Goal: Task Accomplishment & Management: Manage account settings

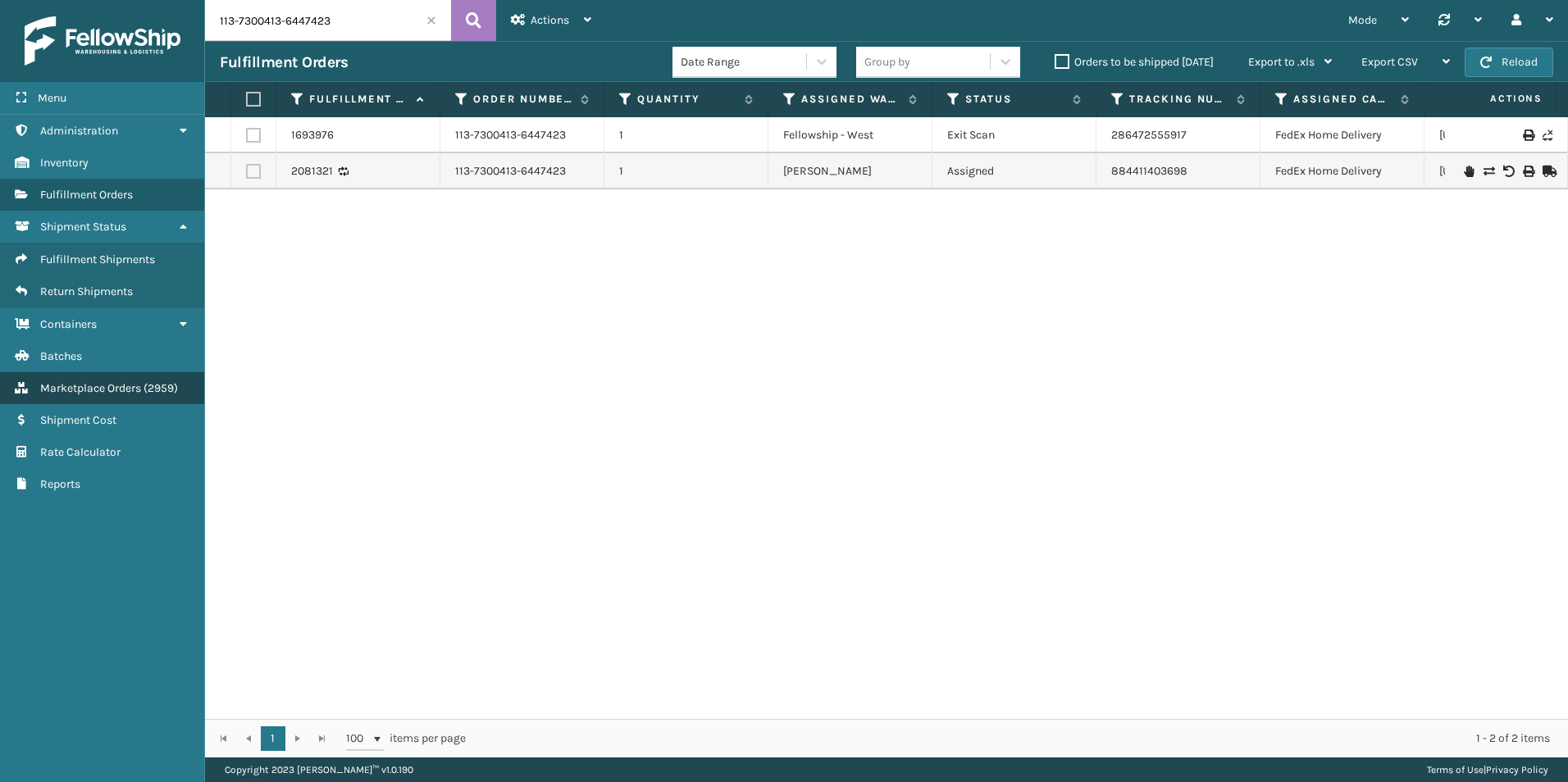
click at [135, 387] on span "Marketplace Orders" at bounding box center [90, 387] width 100 height 14
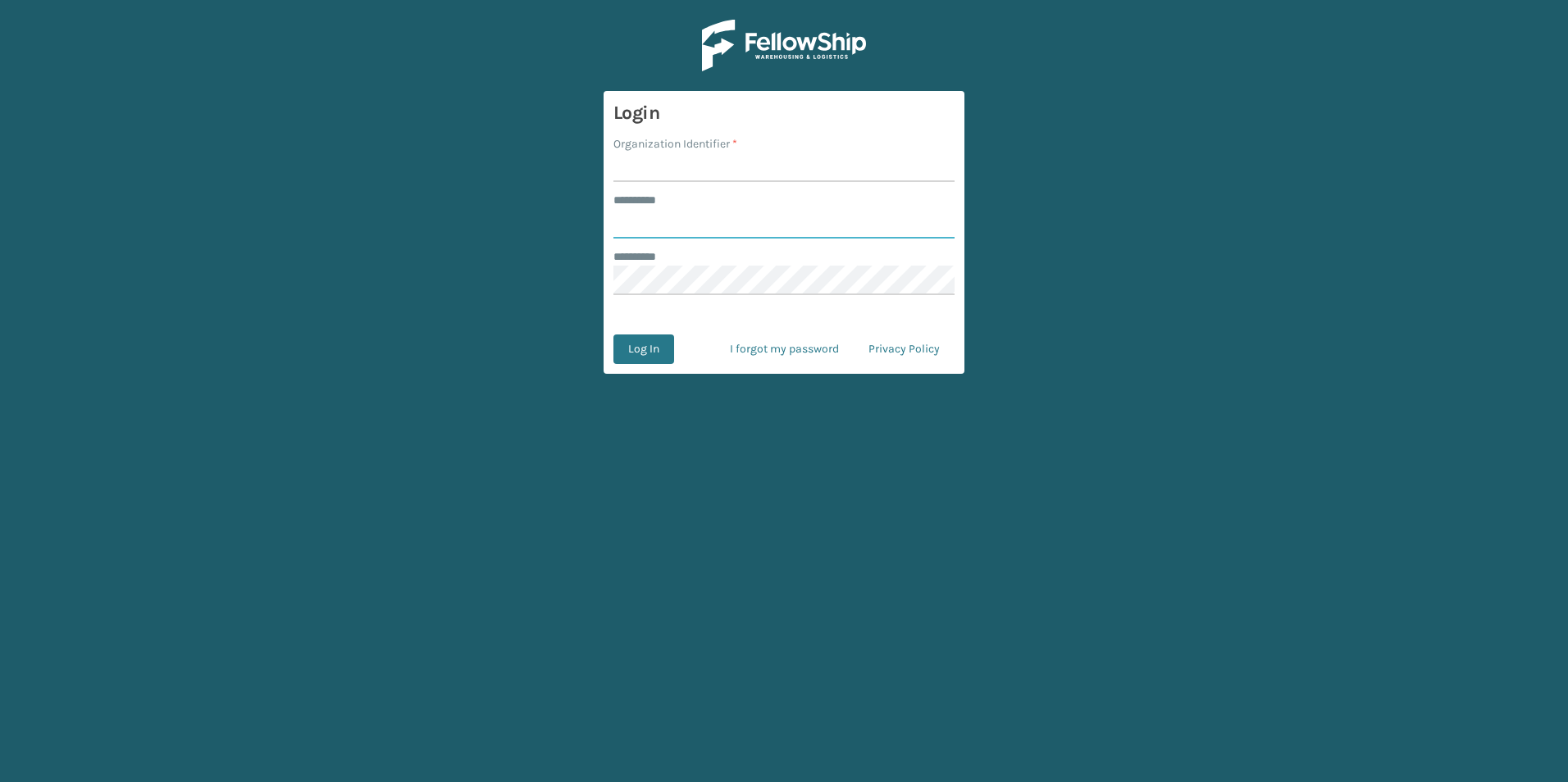
type input "******"
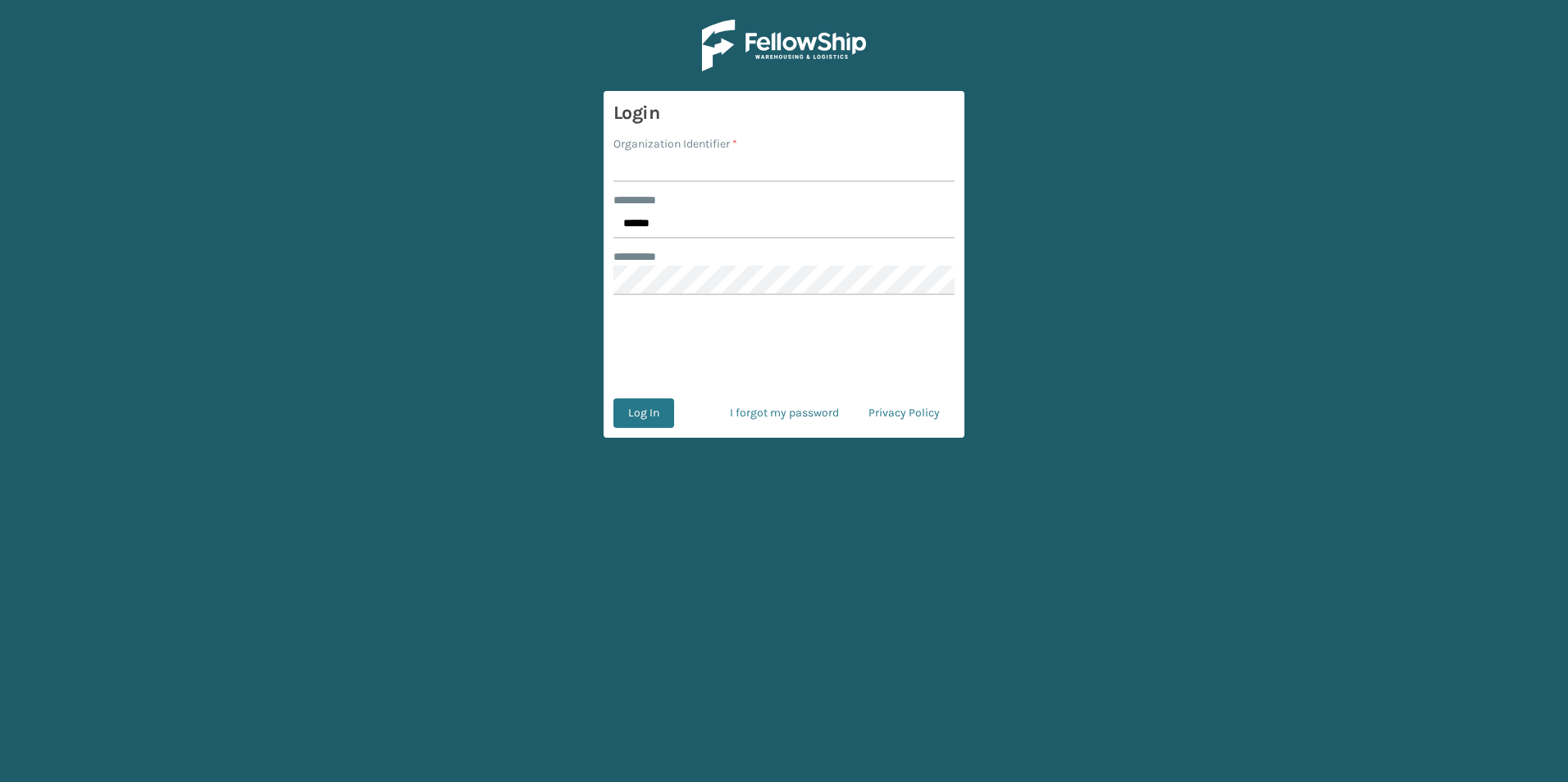
click at [704, 170] on input "Organization Identifier *" at bounding box center [784, 167] width 341 height 30
type input "[PERSON_NAME]"
click at [635, 424] on button "Log In" at bounding box center [644, 413] width 61 height 30
click at [627, 420] on button "Log In" at bounding box center [644, 413] width 61 height 30
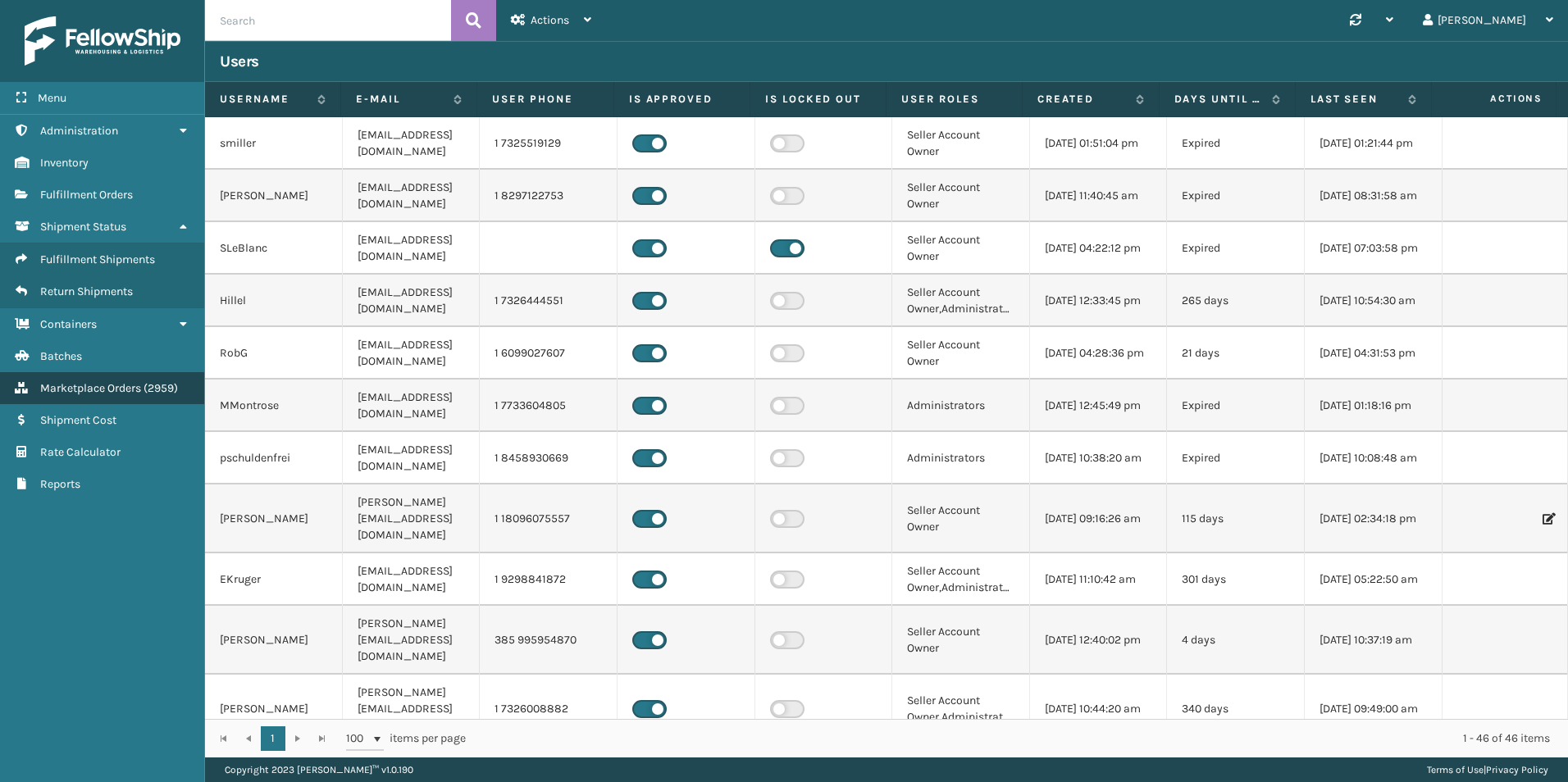
click at [62, 377] on link "Marketplace Orders ( 2959 )" at bounding box center [102, 387] width 205 height 32
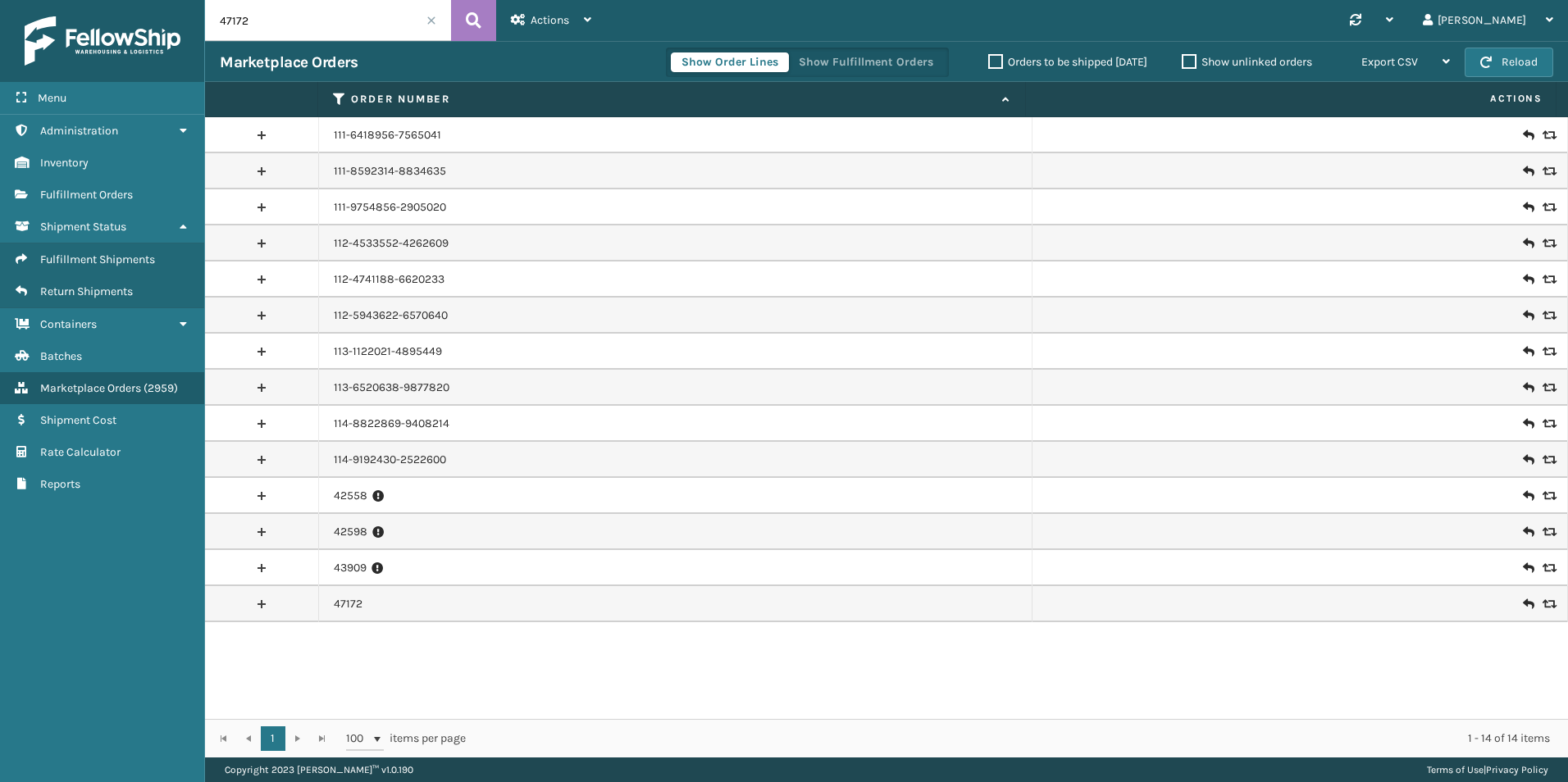
click at [282, 24] on input "47172" at bounding box center [328, 20] width 246 height 41
paste input "113-1903412-6306638"
type input "113-1903412-6306638"
click at [485, 21] on button at bounding box center [473, 20] width 45 height 41
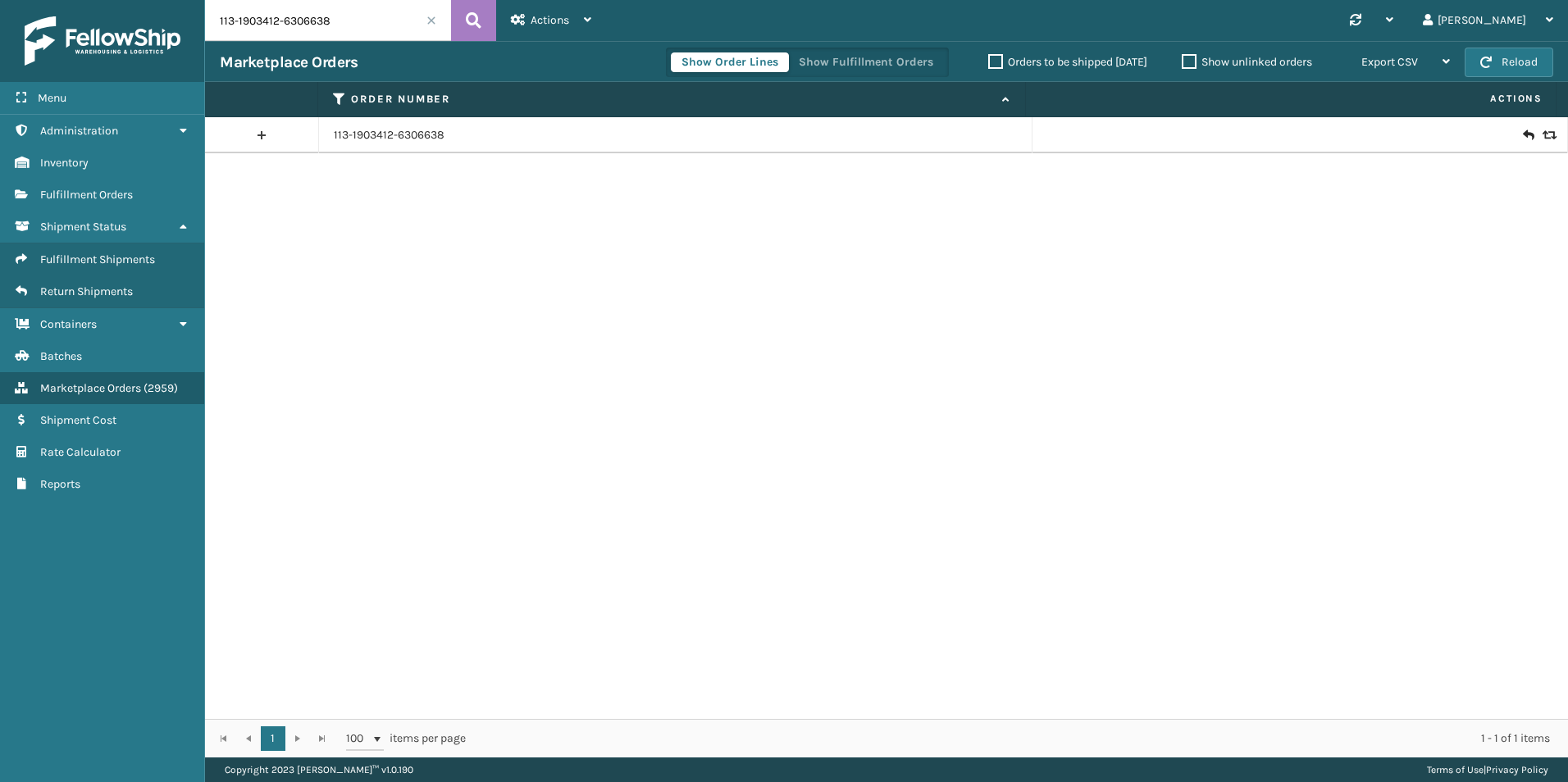
click at [1523, 135] on icon at bounding box center [1527, 135] width 10 height 16
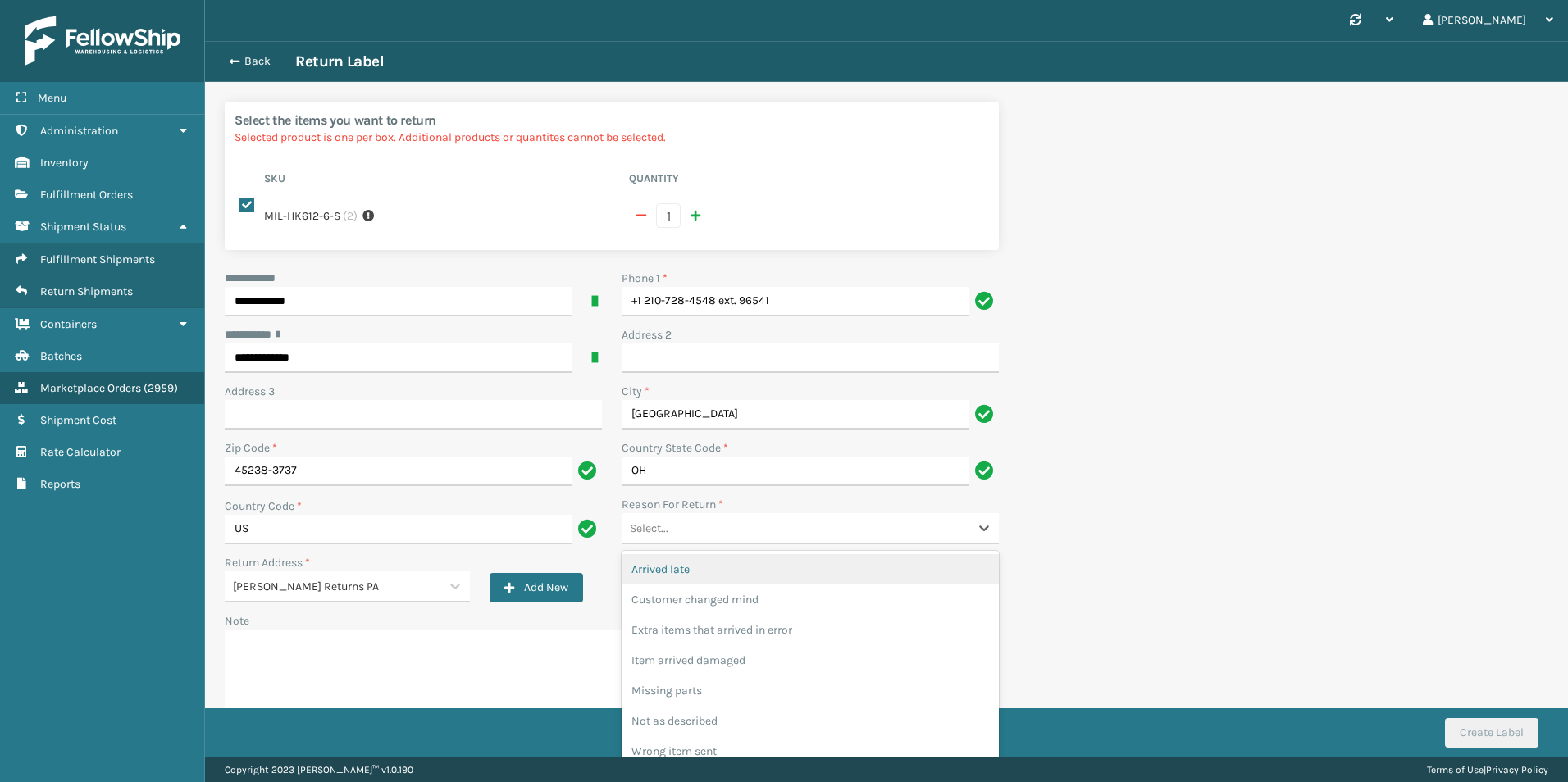
click at [678, 515] on div "Select..." at bounding box center [795, 529] width 347 height 27
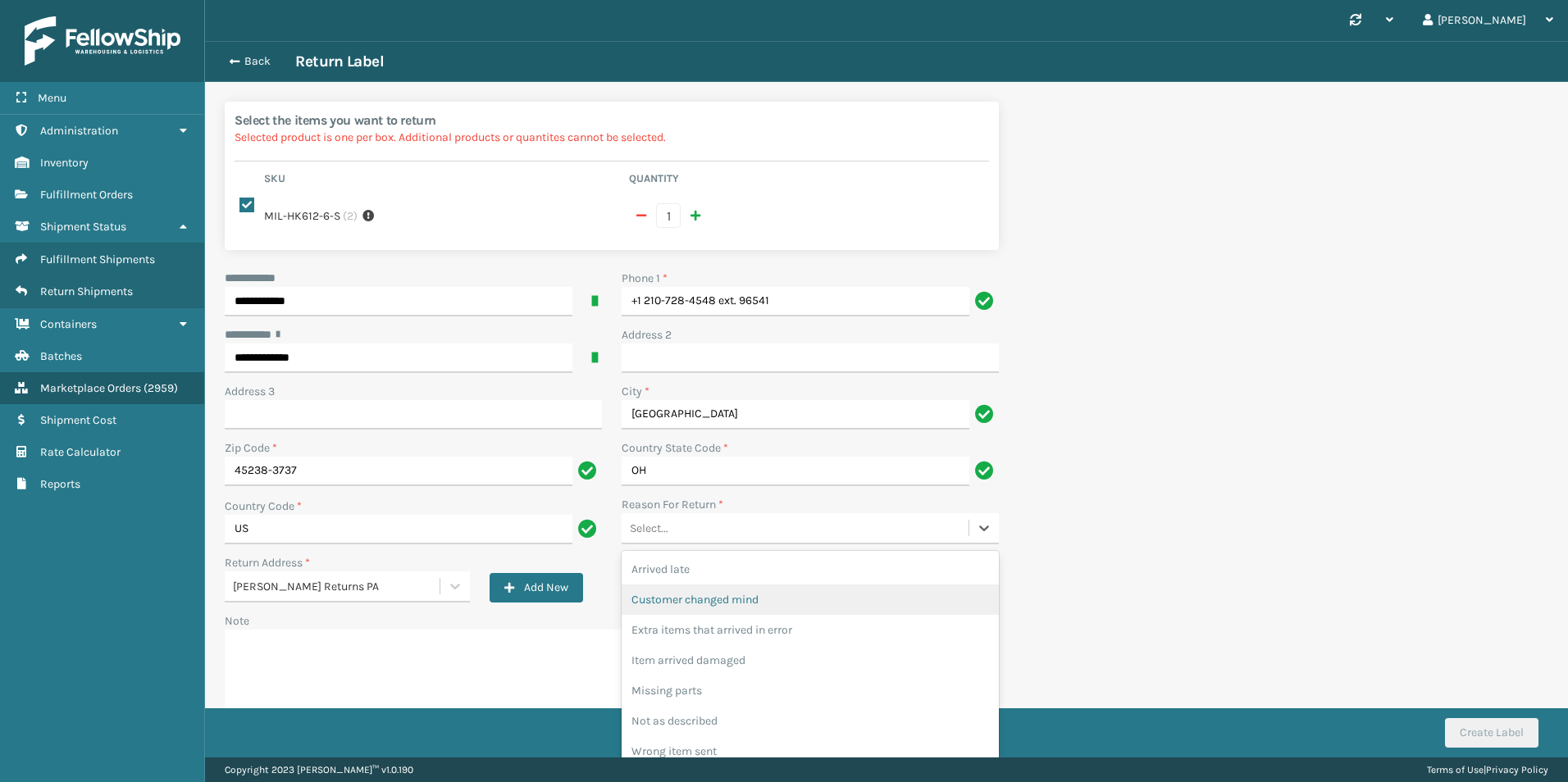
click at [766, 585] on div "Customer changed mind" at bounding box center [810, 600] width 378 height 31
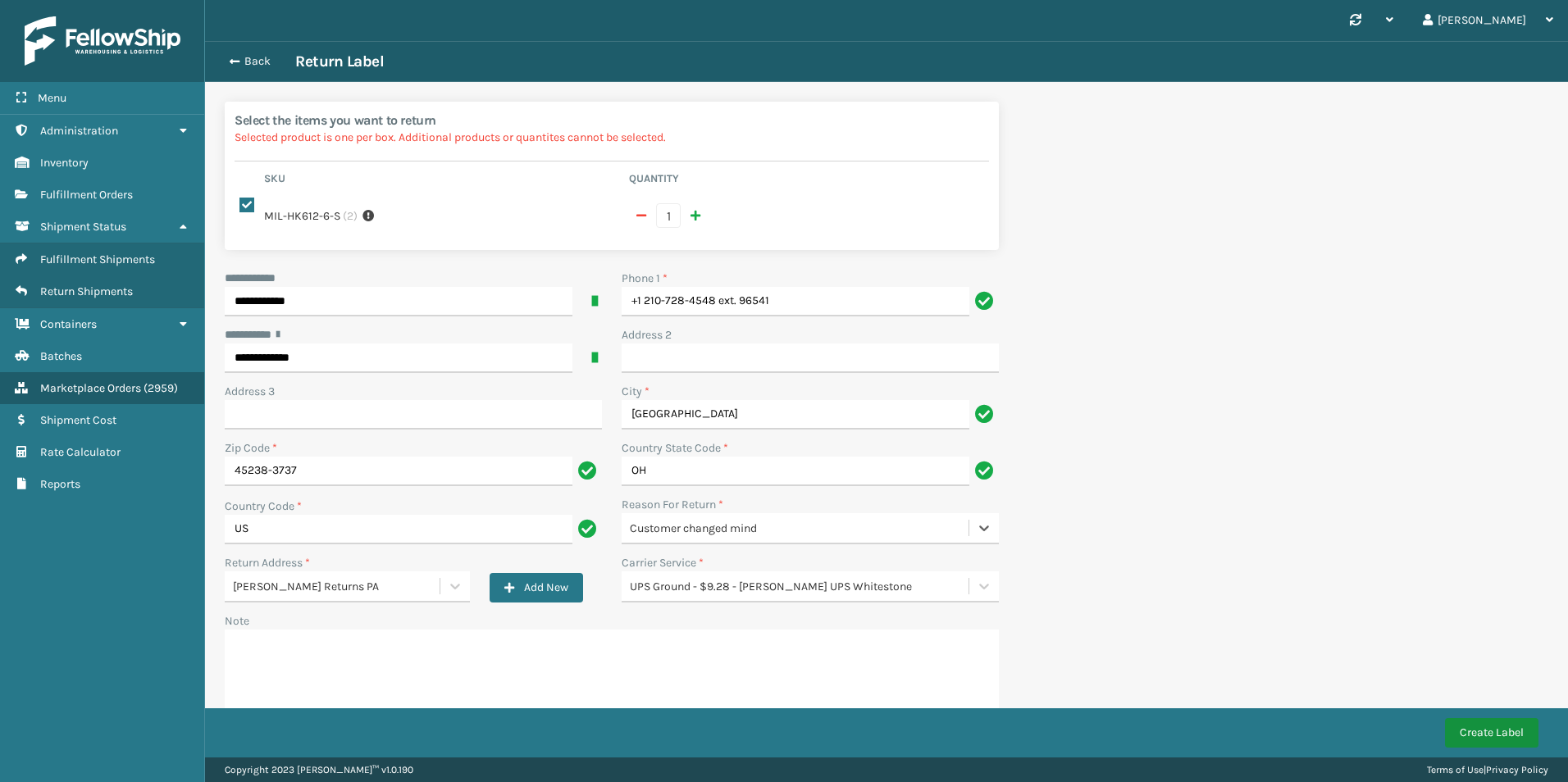
click at [1484, 739] on button "Create Label" at bounding box center [1491, 733] width 93 height 30
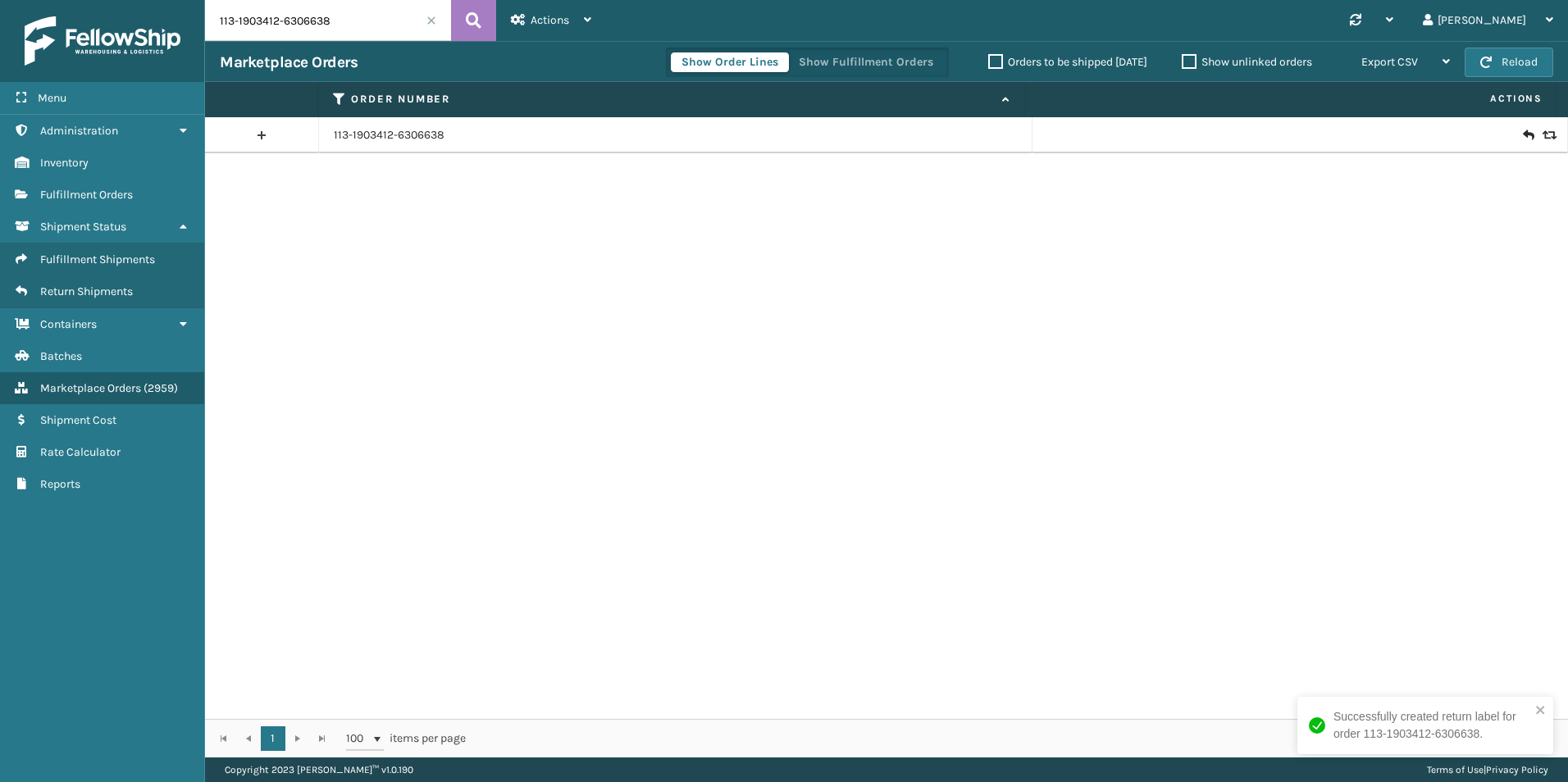
click at [1523, 135] on icon at bounding box center [1527, 135] width 10 height 16
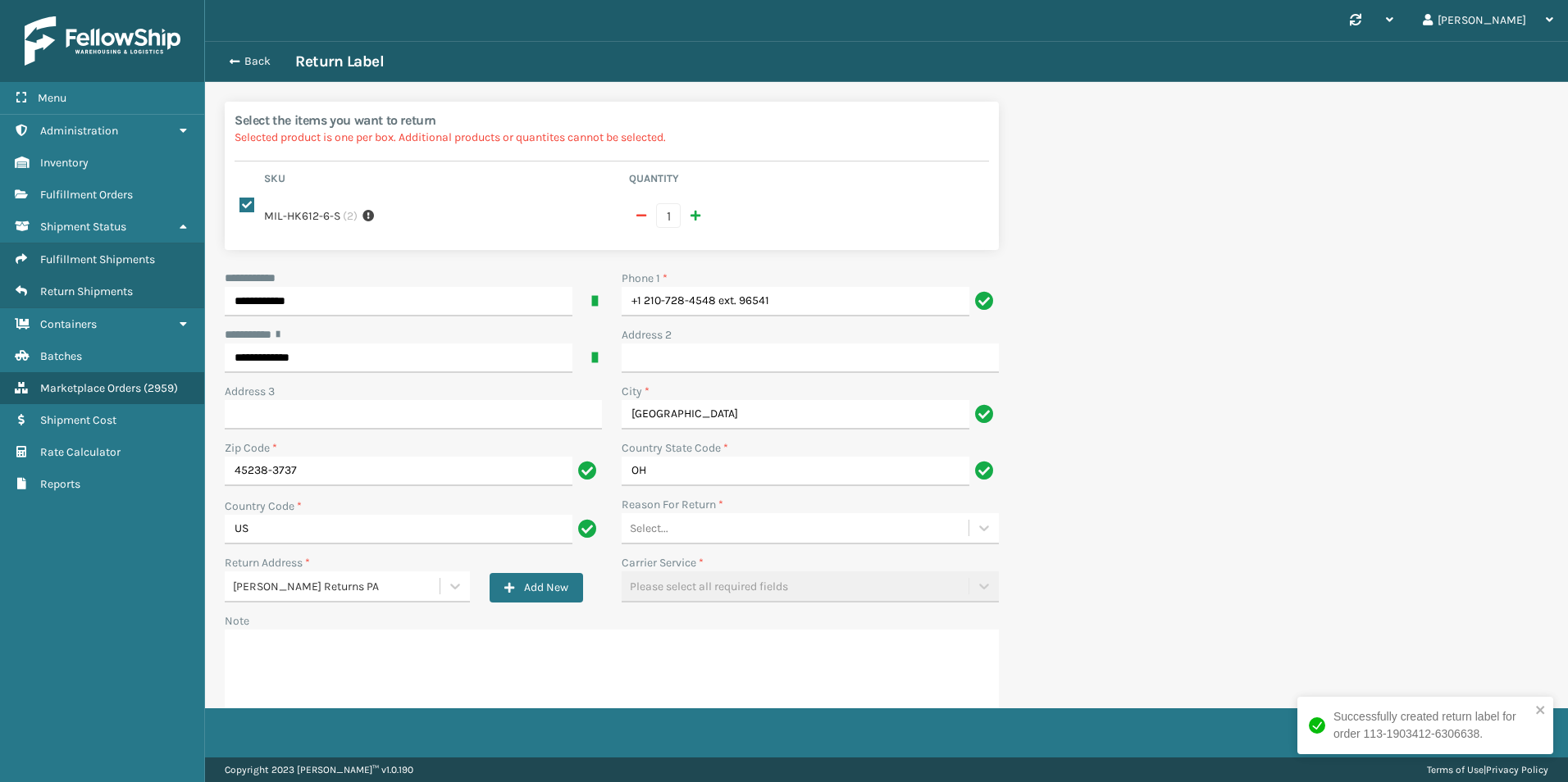
drag, startPoint x: 762, startPoint y: 518, endPoint x: 754, endPoint y: 536, distance: 19.7
click at [765, 524] on div "Select..." at bounding box center [795, 529] width 347 height 27
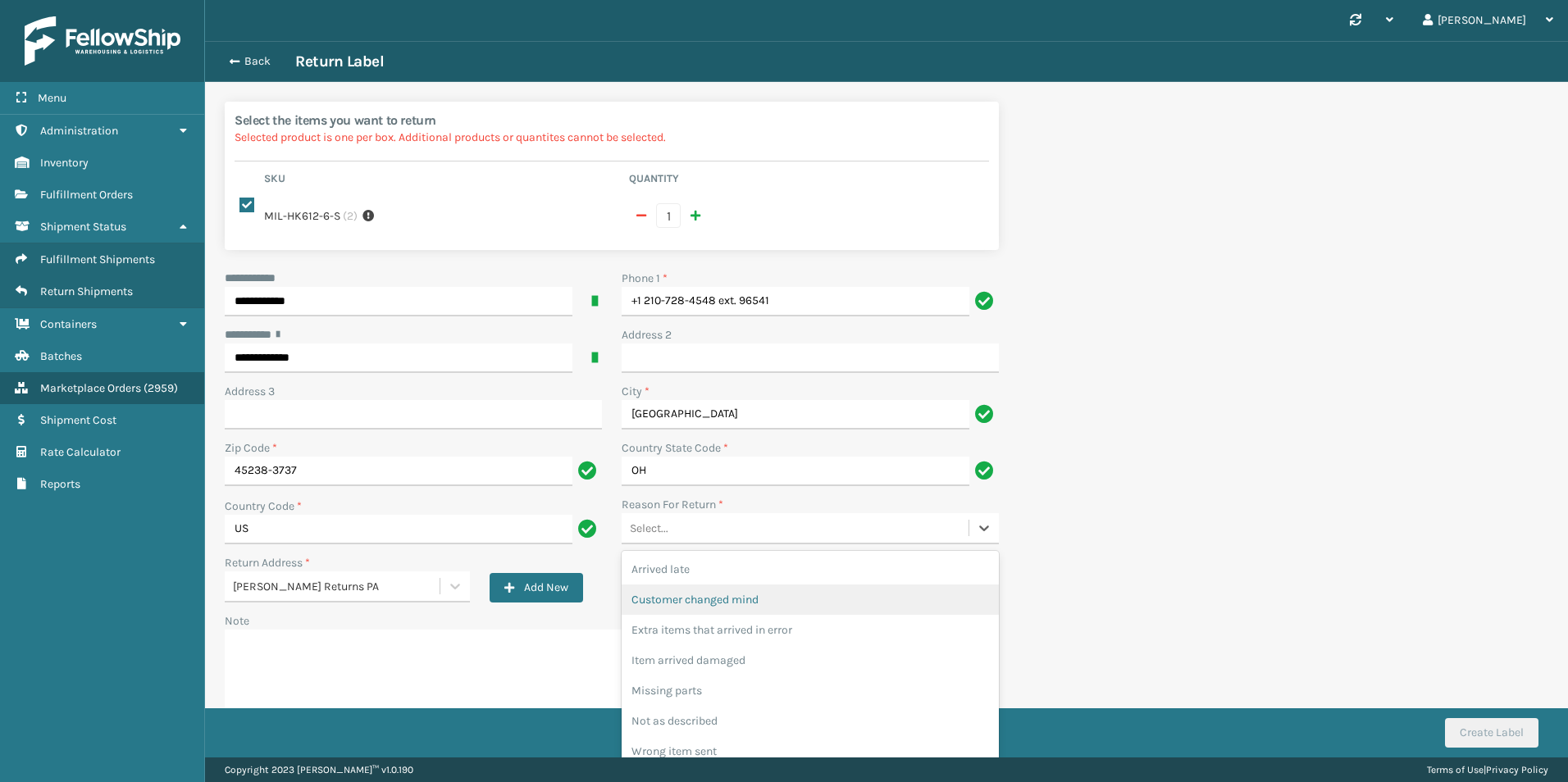
click at [712, 585] on div "Customer changed mind" at bounding box center [810, 600] width 378 height 31
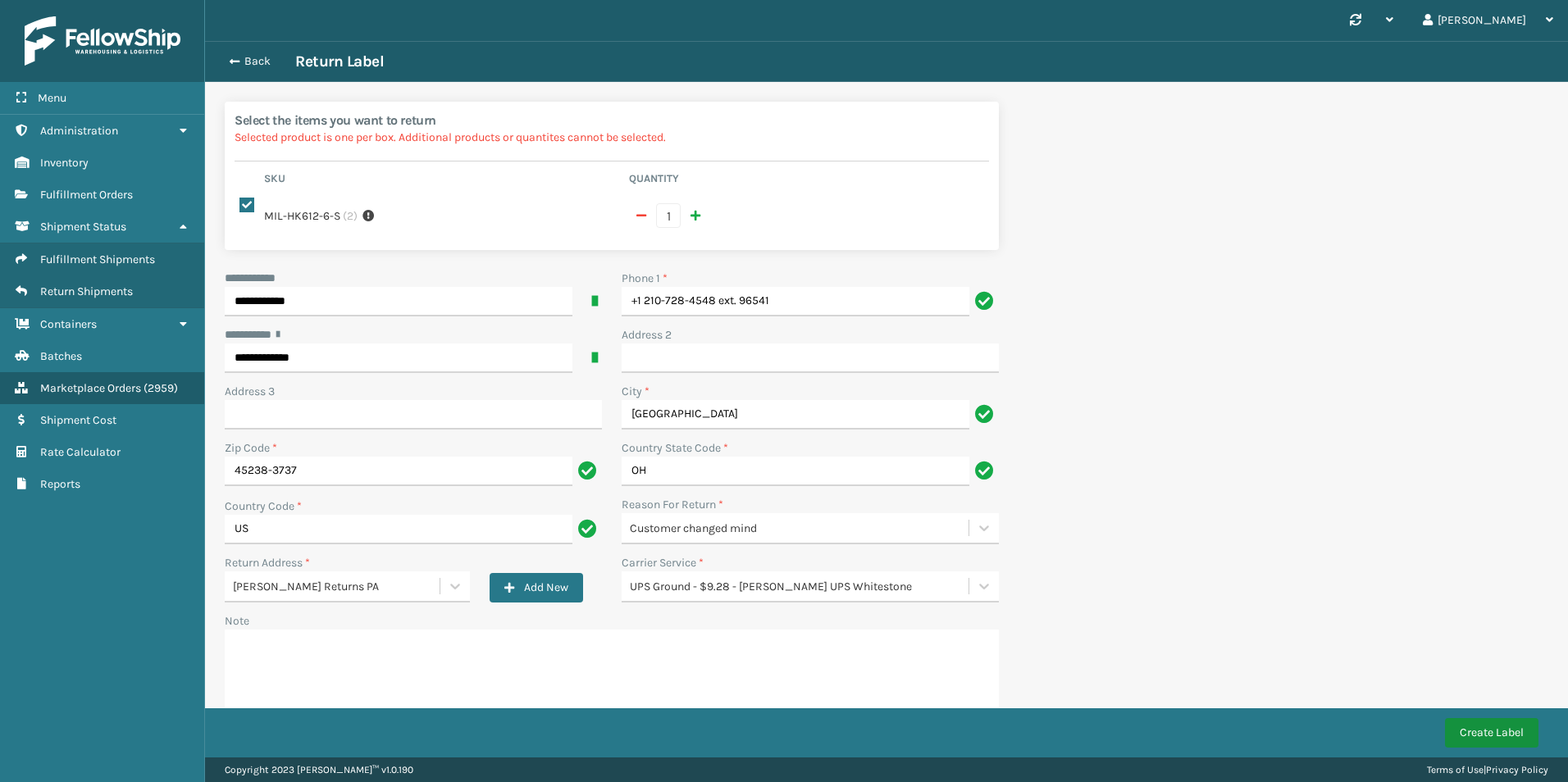
click at [1468, 726] on button "Create Label" at bounding box center [1491, 733] width 93 height 30
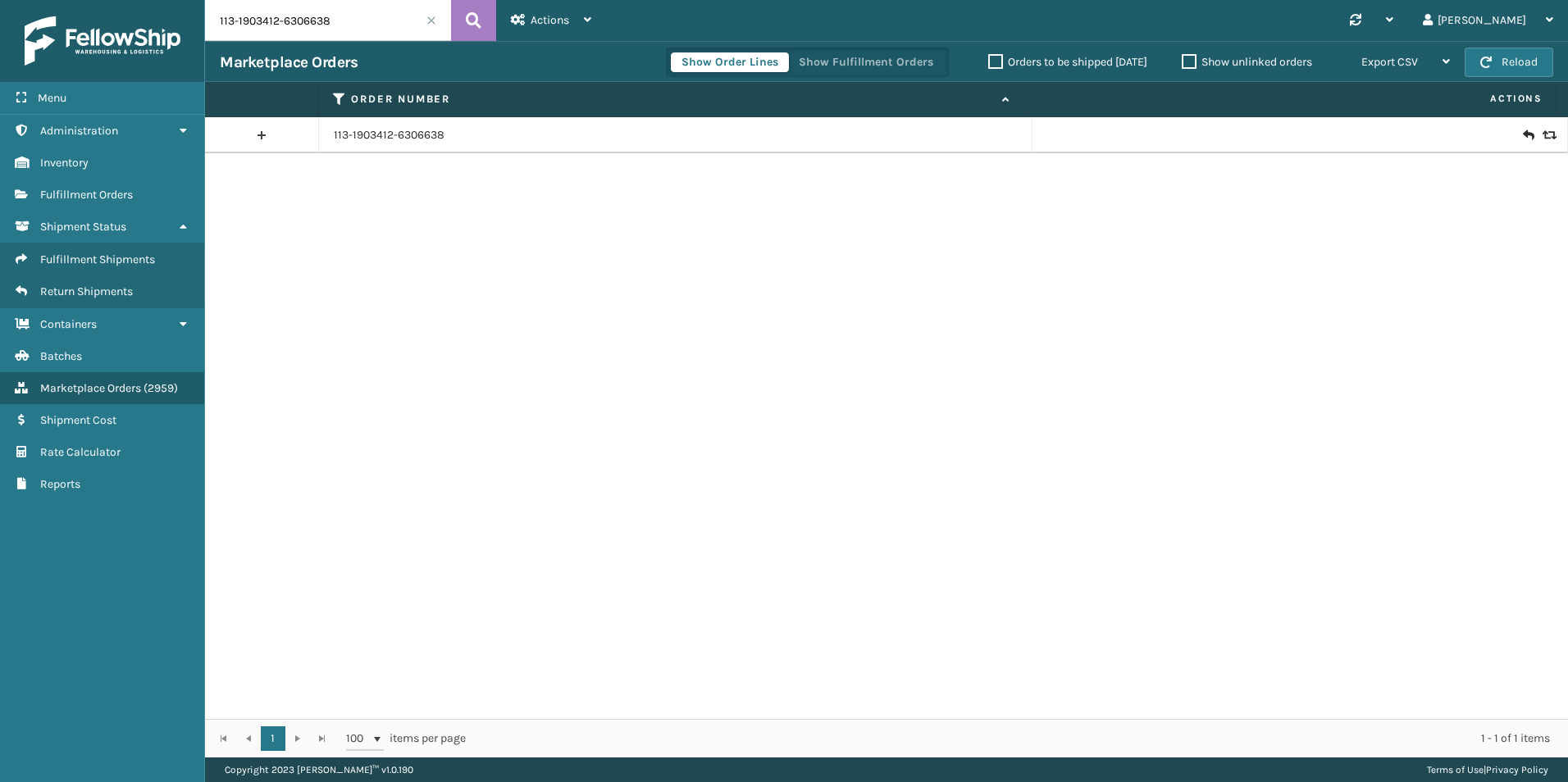
drag, startPoint x: 378, startPoint y: 16, endPoint x: 62, endPoint y: 26, distance: 316.2
click at [31, 0] on div "Menu Administration Inventory Fulfillment Orders Shipment Status Fulfillment Sh…" at bounding box center [784, 0] width 1568 height 0
paste input "09013295670776"
type input "109013295670776"
click at [471, 16] on icon at bounding box center [473, 20] width 15 height 24
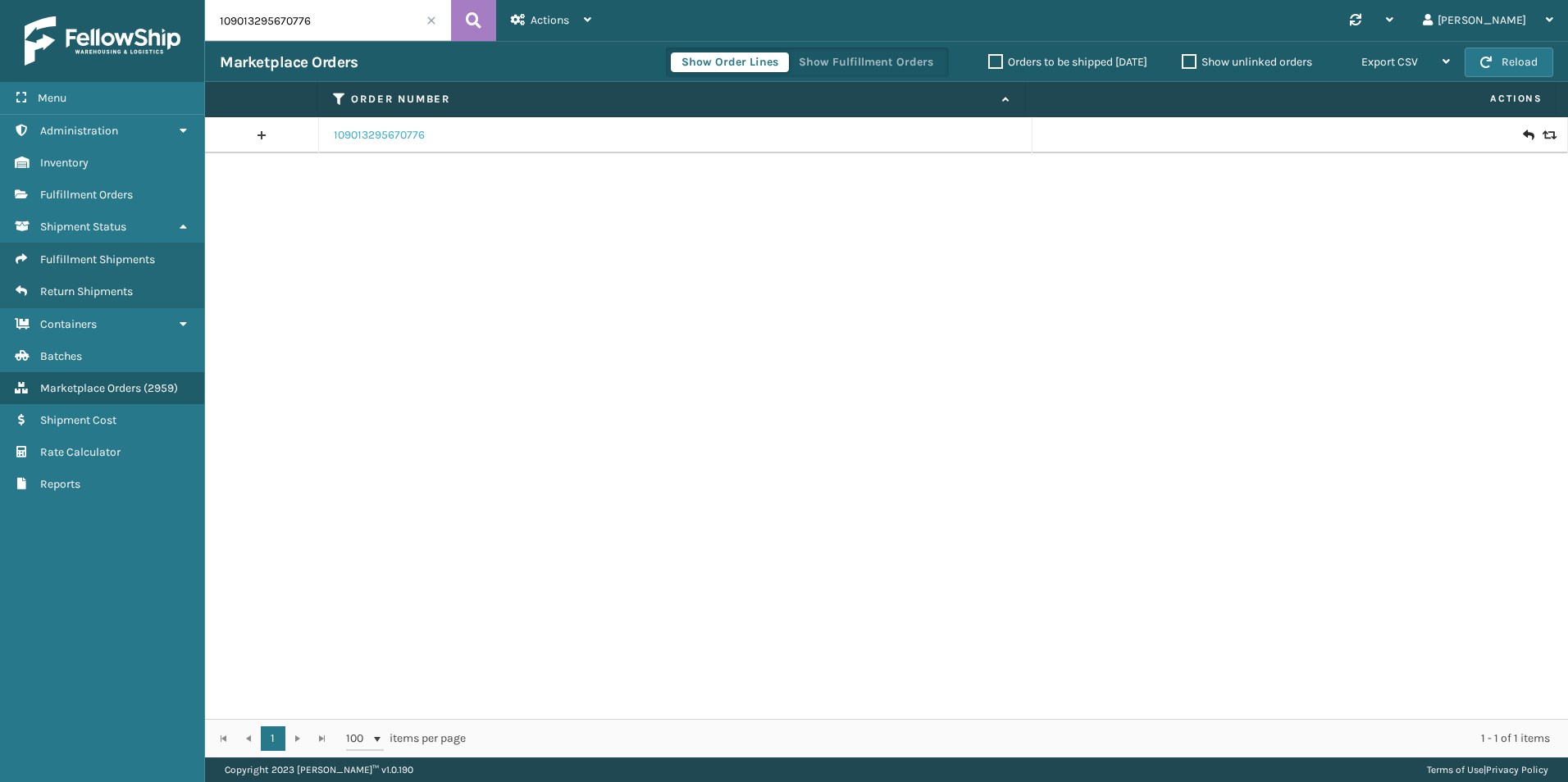
click at [408, 129] on link "109013295670776" at bounding box center [379, 135] width 91 height 16
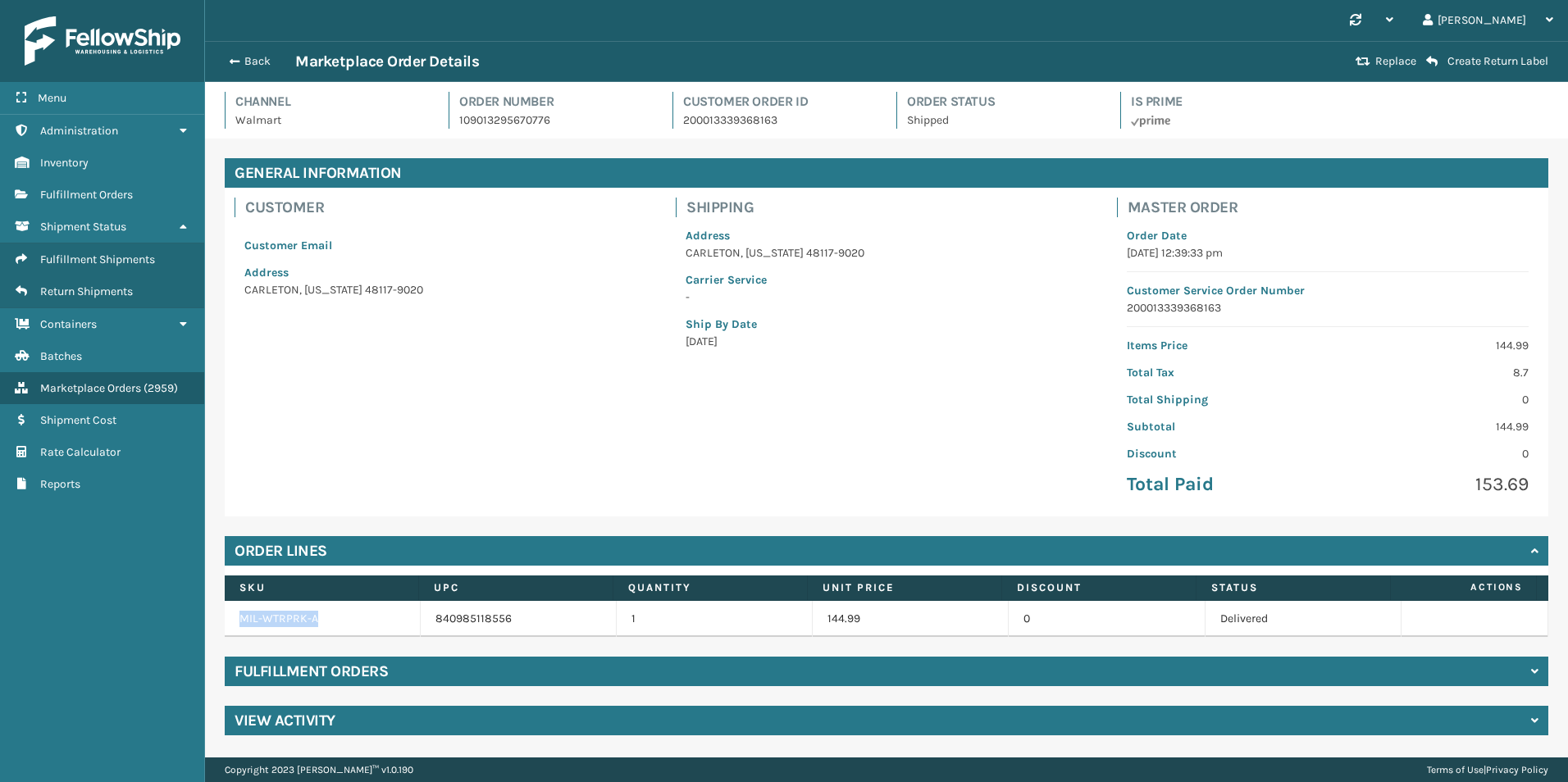
drag, startPoint x: 368, startPoint y: 622, endPoint x: 223, endPoint y: 631, distance: 145.3
click at [223, 631] on div "General Information Customer Customer Email Address [GEOGRAPHIC_DATA][US_STATE]…" at bounding box center [886, 446] width 1363 height 616
copy table "MIL-WTRPRK-A"
click at [108, 193] on span "Fulfillment Orders" at bounding box center [86, 194] width 92 height 14
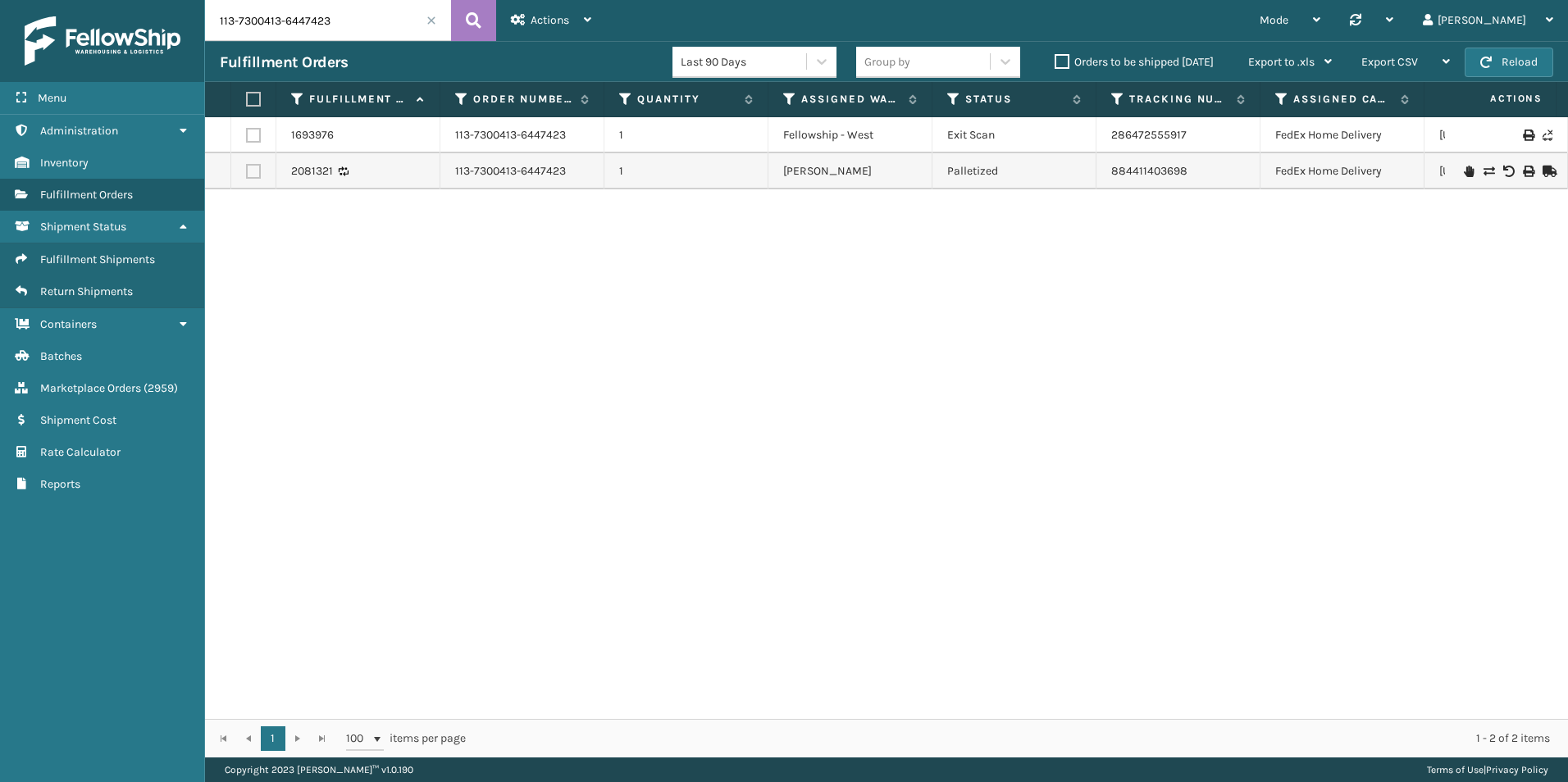
click at [309, 28] on input "113-7300413-6447423" at bounding box center [328, 20] width 246 height 41
drag, startPoint x: 309, startPoint y: 28, endPoint x: 295, endPoint y: 27, distance: 14.0
click at [295, 27] on input "113-7300413-6447423" at bounding box center [328, 20] width 246 height 41
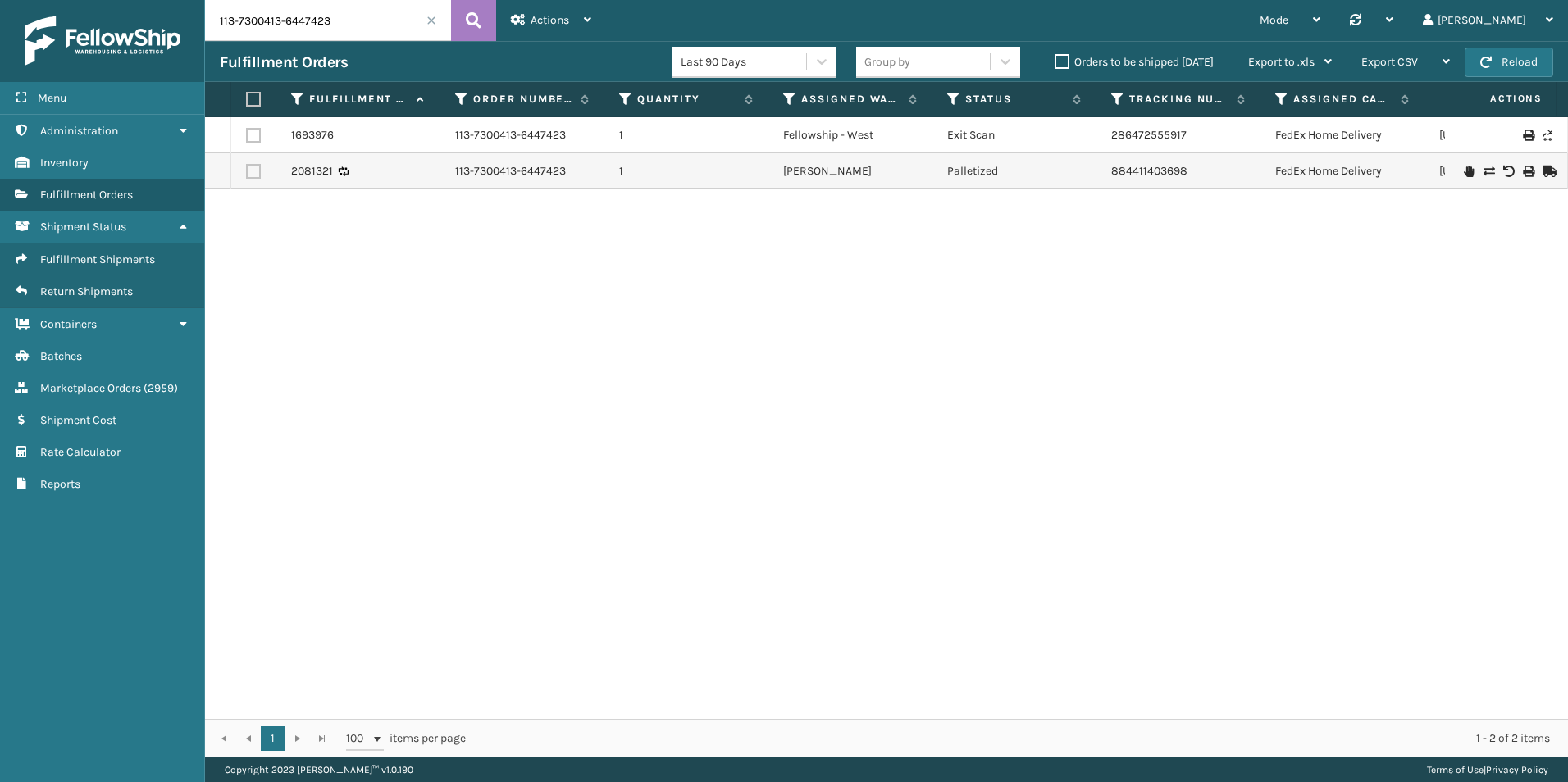
click at [295, 27] on input "113-7300413-6447423" at bounding box center [328, 20] width 246 height 41
paste input "47172"
click at [494, 18] on button at bounding box center [473, 20] width 45 height 41
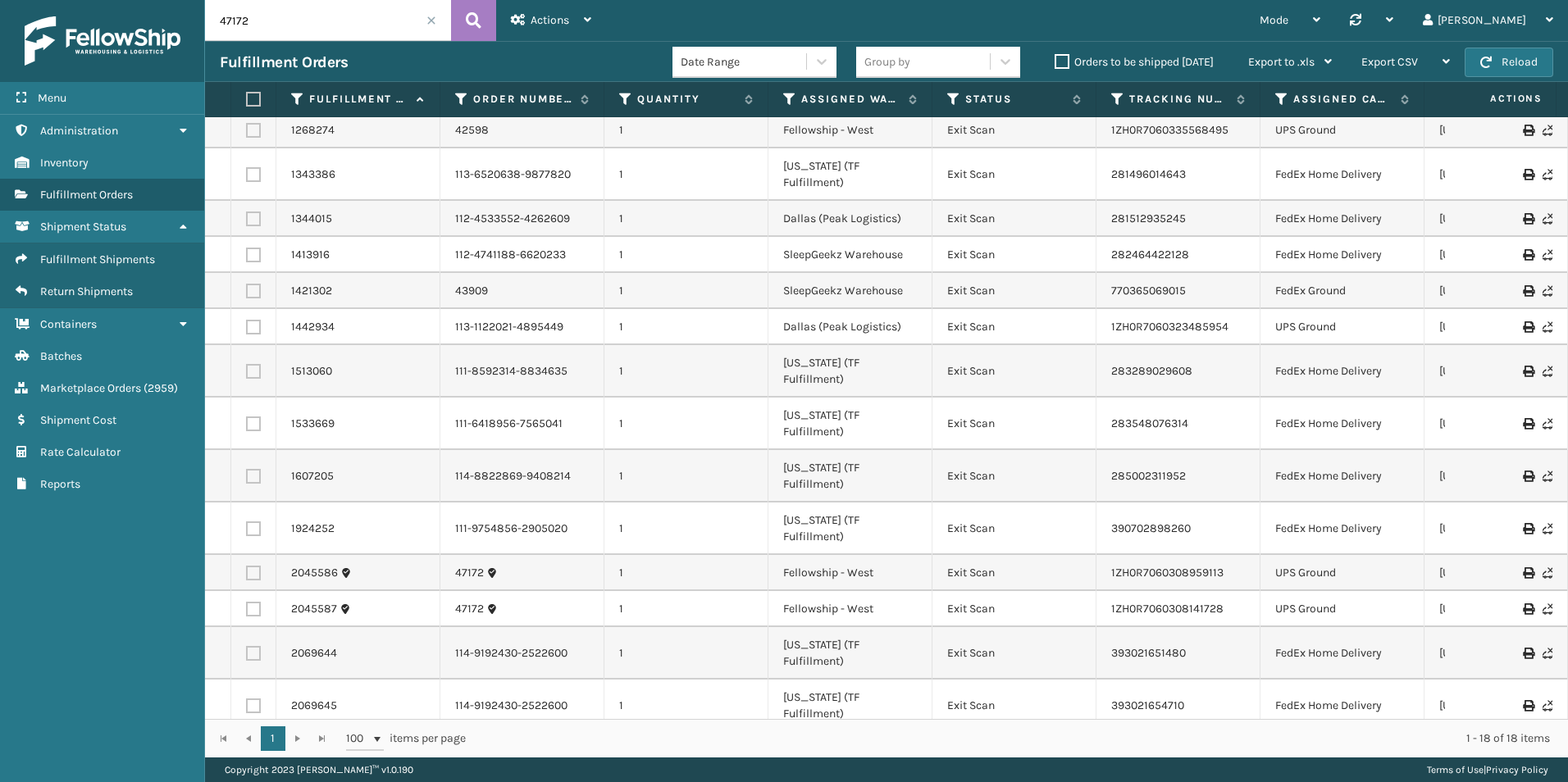
scroll to position [60, 0]
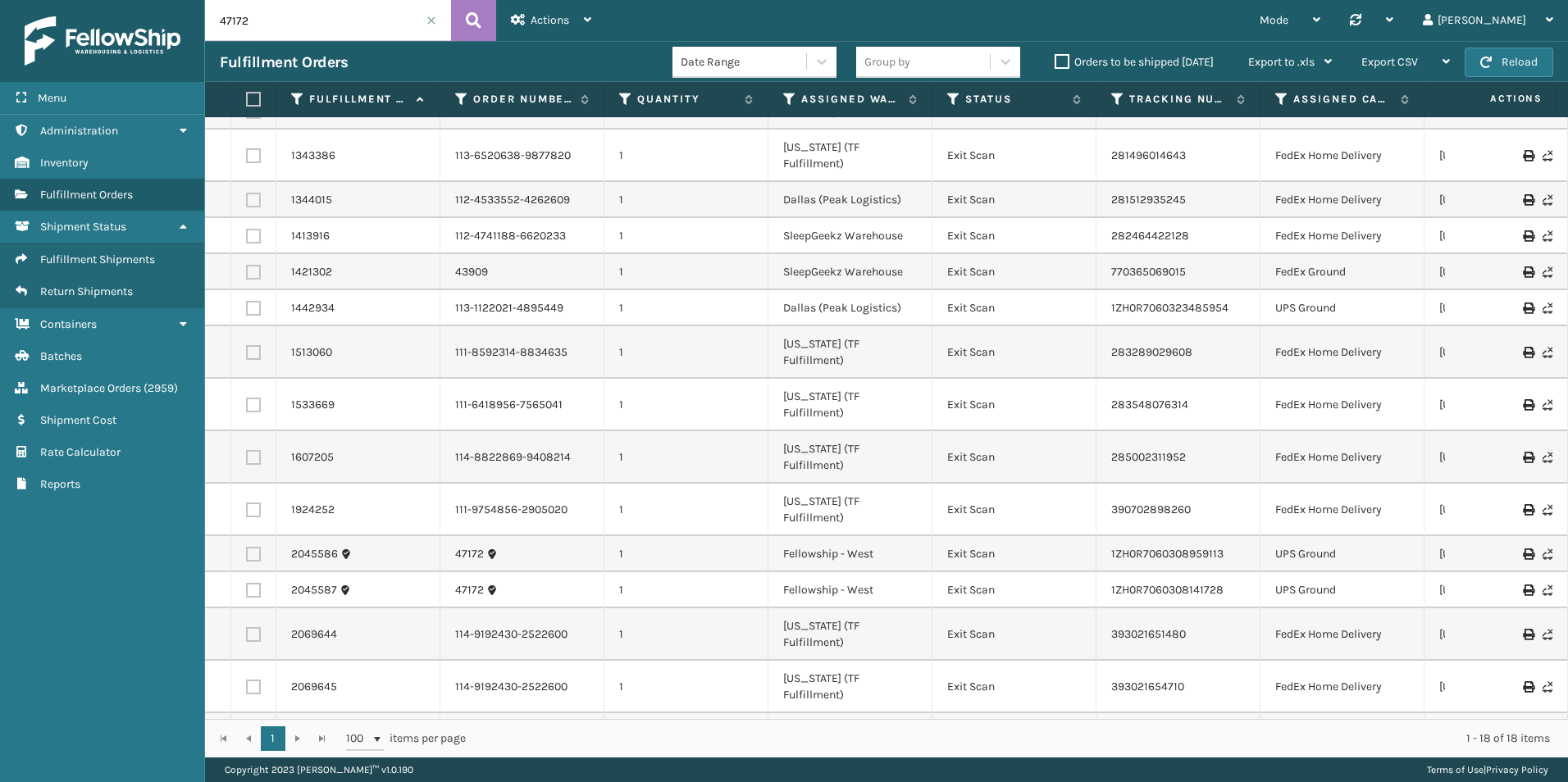
drag, startPoint x: 1241, startPoint y: 691, endPoint x: 1093, endPoint y: 691, distance: 148.0
copy tr "1ZH0R7060302575477"
click at [292, 27] on input "47172" at bounding box center [328, 20] width 246 height 41
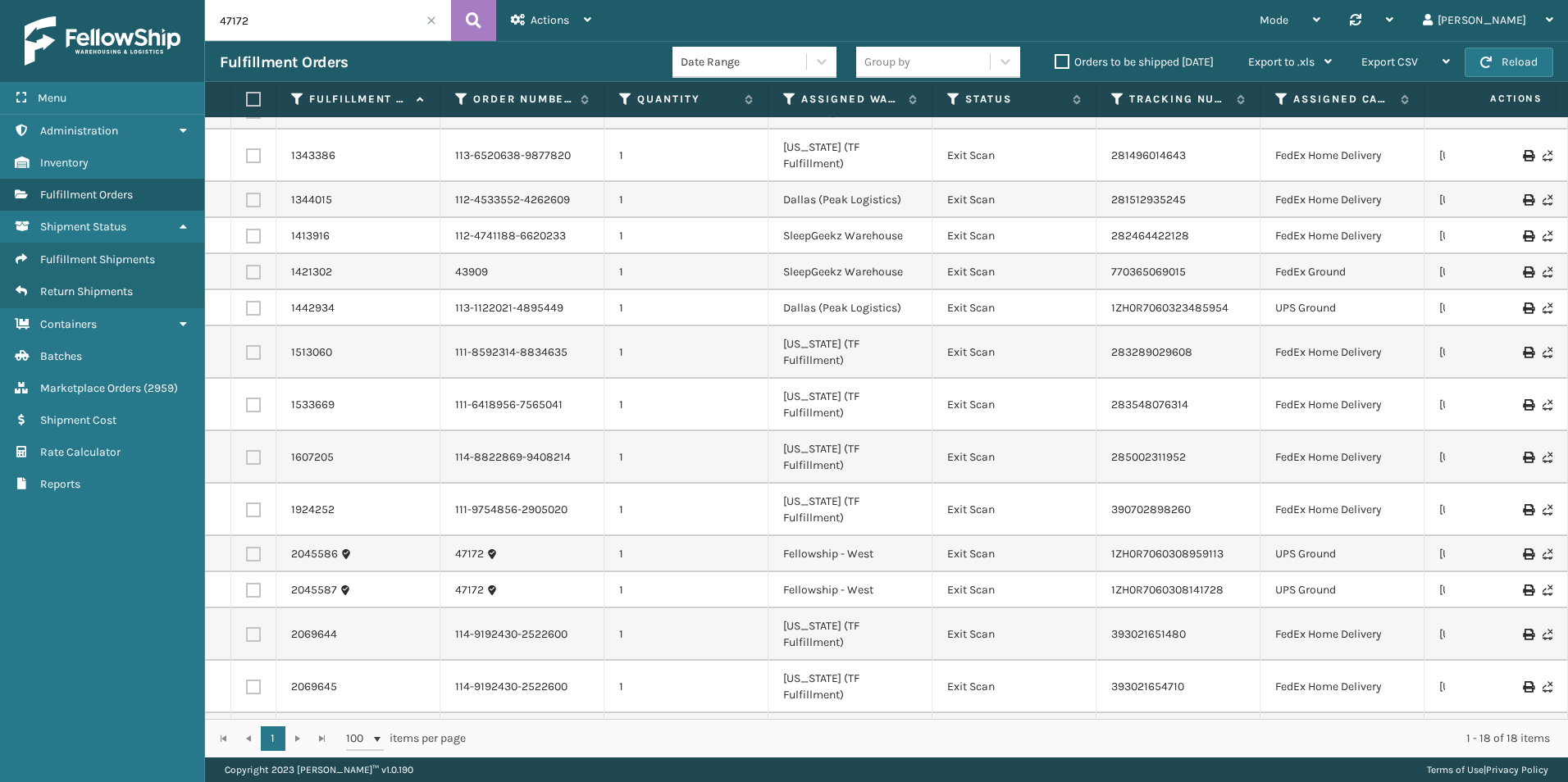
click at [292, 27] on input "47172" at bounding box center [328, 20] width 246 height 41
paste input "109013295670776"
type input "109013295670776"
click at [480, 15] on icon at bounding box center [473, 20] width 15 height 24
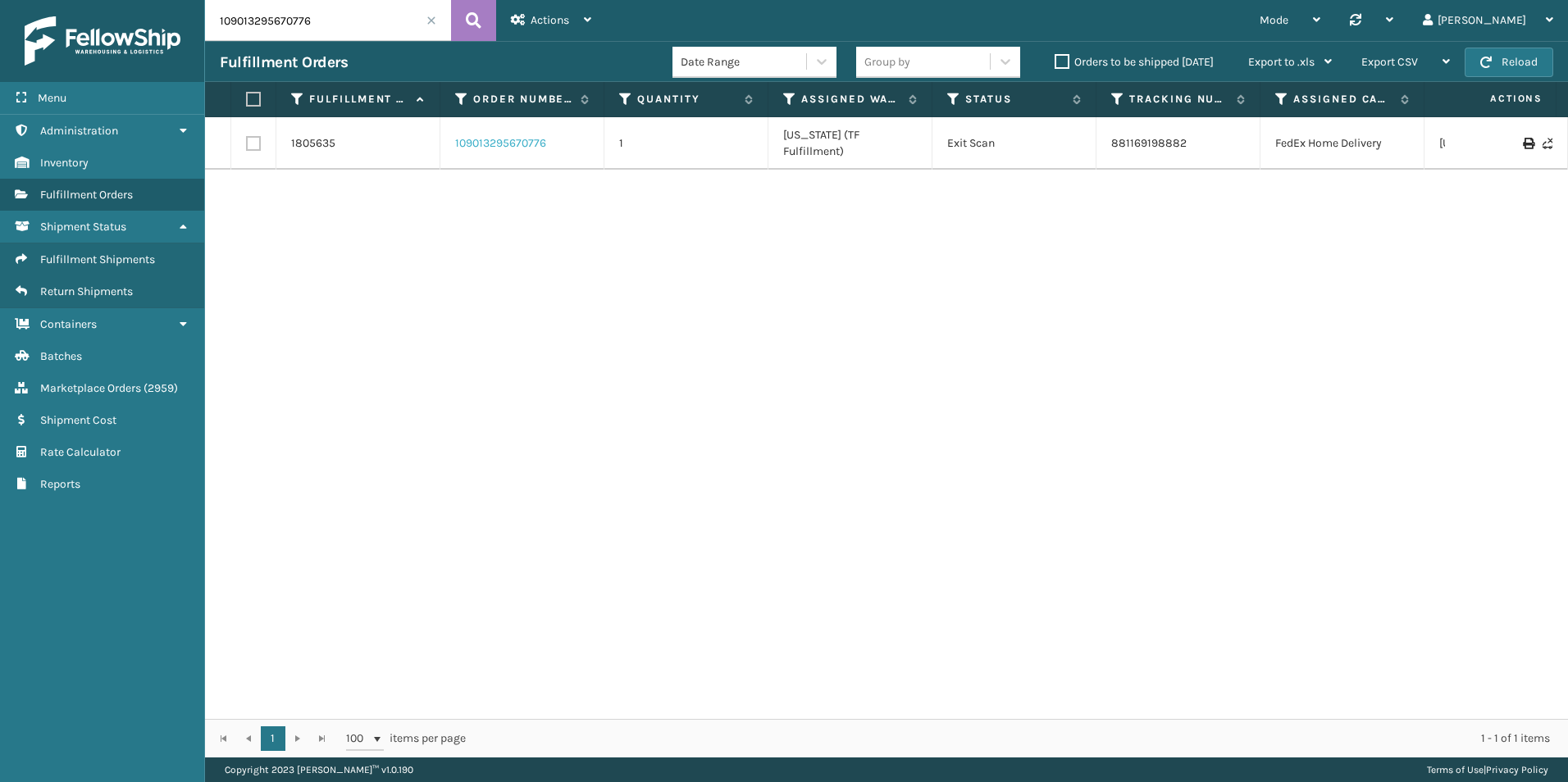
click at [469, 136] on link "109013295670776" at bounding box center [501, 143] width 91 height 16
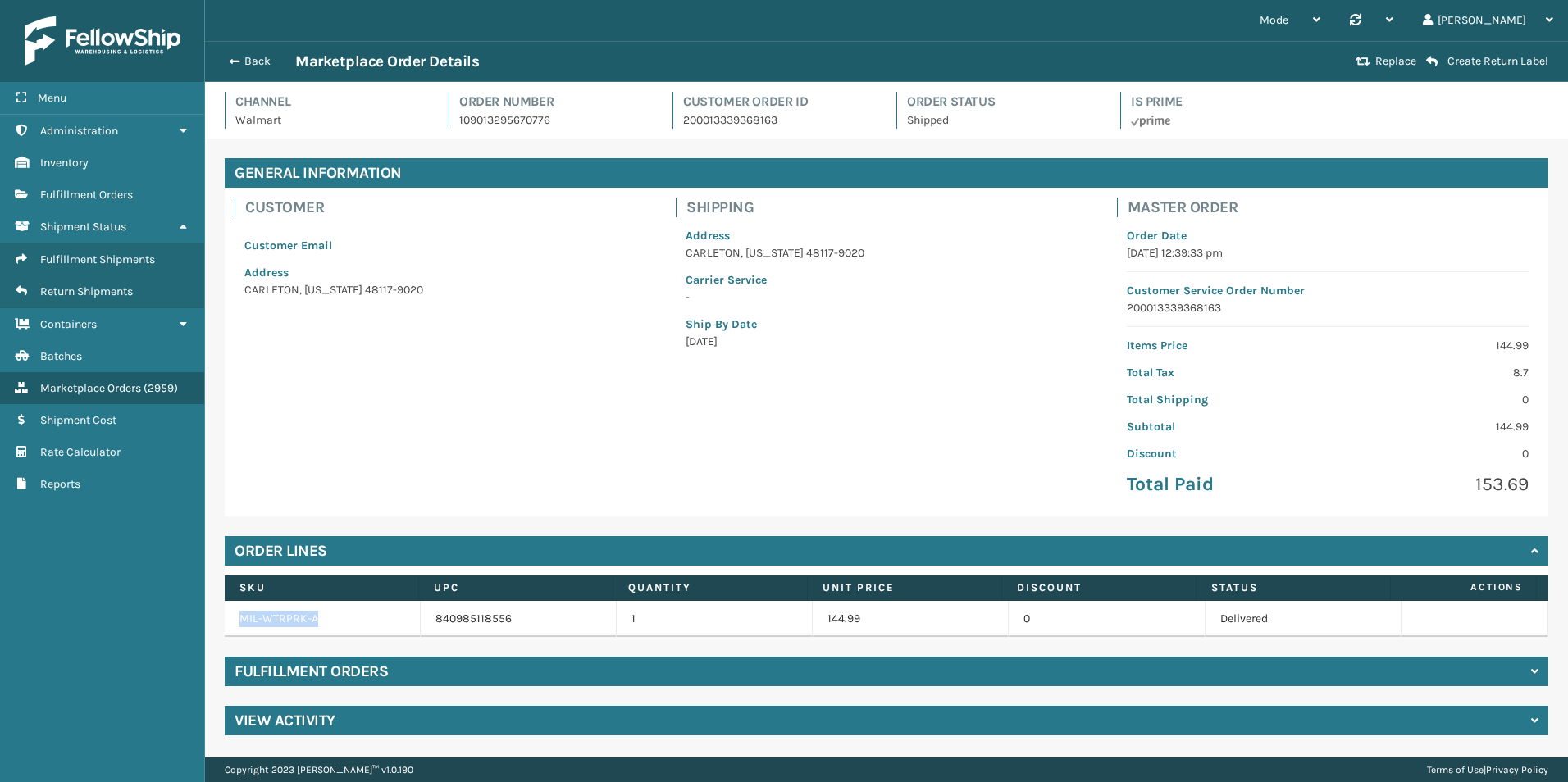
drag, startPoint x: 334, startPoint y: 626, endPoint x: 226, endPoint y: 635, distance: 108.4
click at [226, 635] on td "MIL-WTRPRK-A" at bounding box center [322, 619] width 196 height 36
copy link "MIL-WTRPRK-A"
